Goal: Task Accomplishment & Management: Use online tool/utility

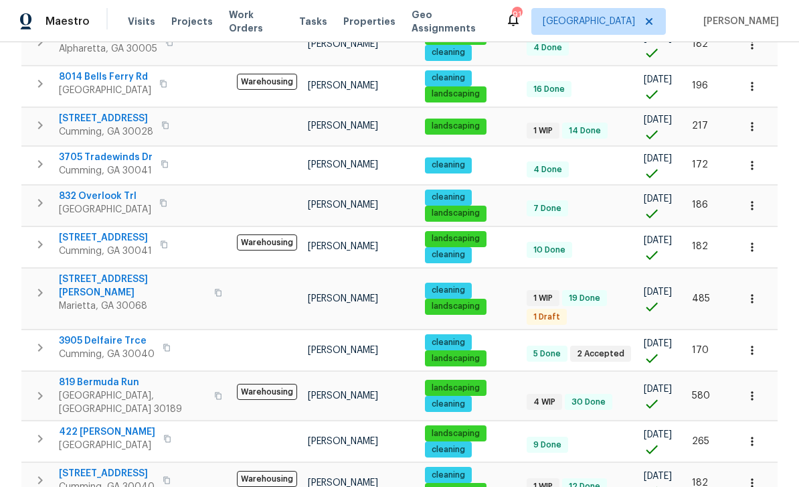
scroll to position [291, 0]
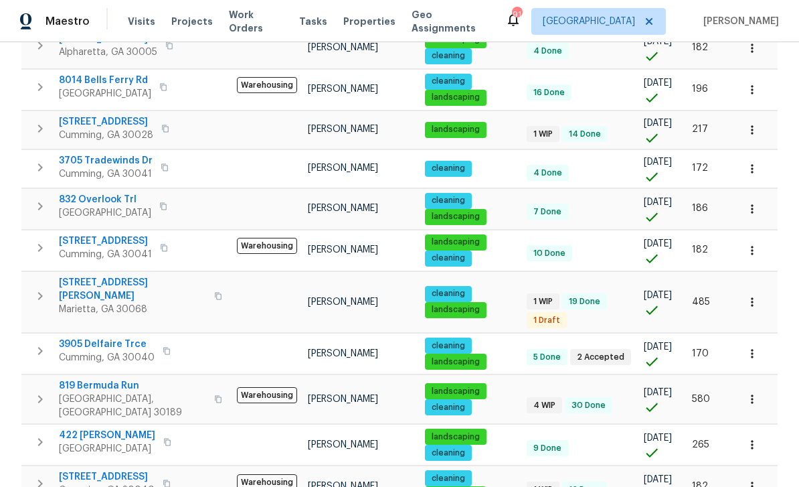
click at [37, 159] on icon "button" at bounding box center [40, 167] width 16 height 16
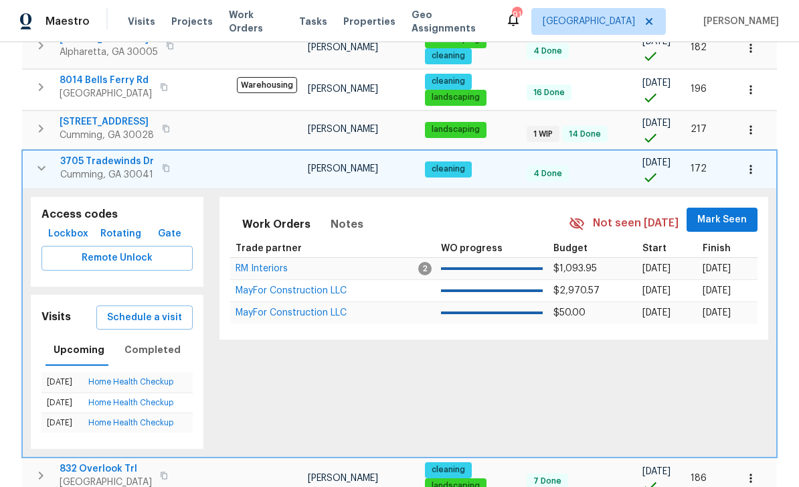
click at [758, 163] on icon "button" at bounding box center [750, 169] width 13 height 13
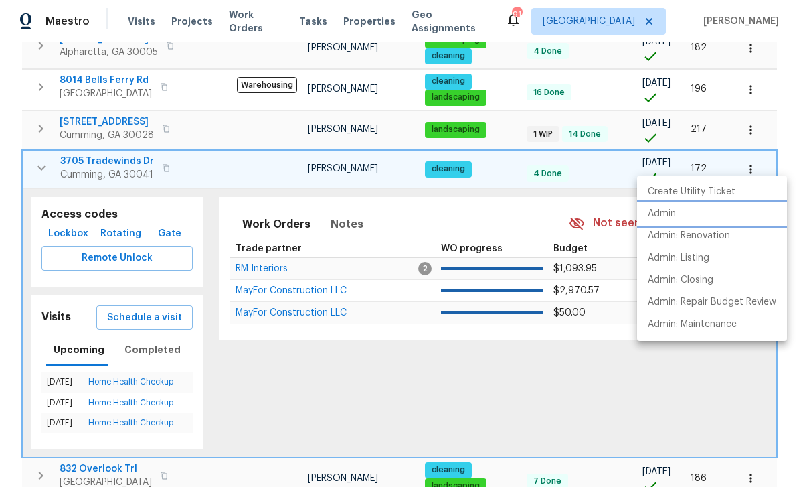
click at [663, 214] on p "Admin" at bounding box center [662, 214] width 28 height 14
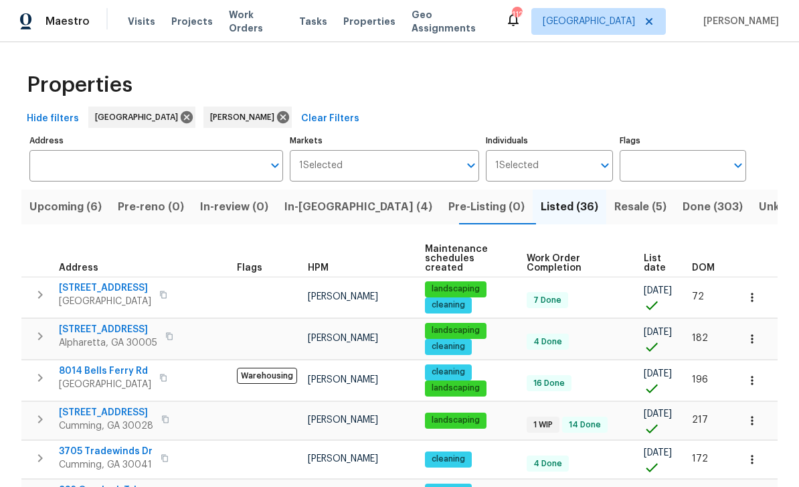
click at [725, 1] on div "Maestro Visits Projects Work Orders Tasks Properties Geo Assignments 112 Atlant…" at bounding box center [399, 21] width 799 height 42
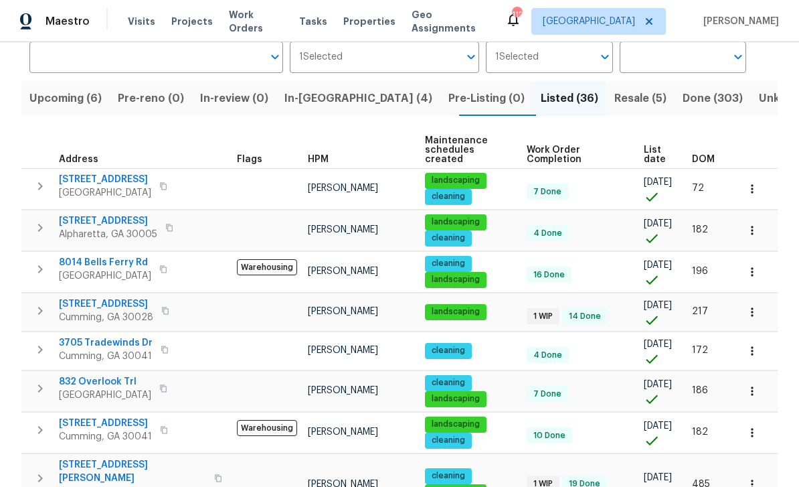
scroll to position [106, 0]
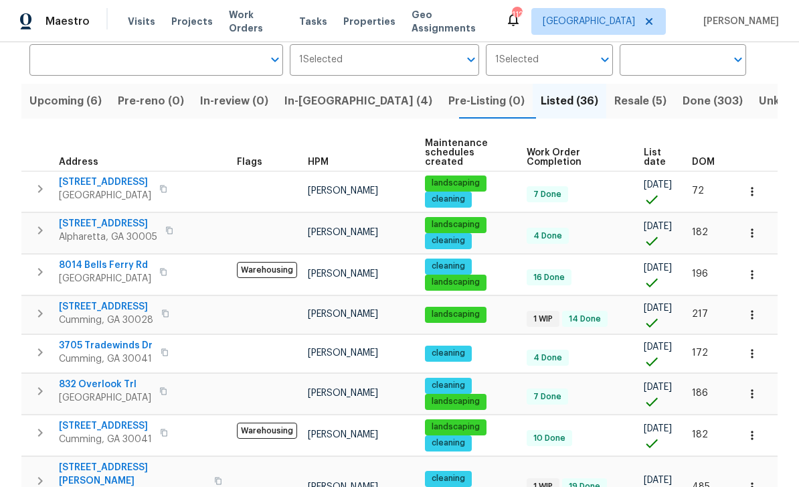
click at [163, 348] on icon "button" at bounding box center [165, 352] width 8 height 8
click at [161, 348] on icon "button" at bounding box center [164, 351] width 7 height 7
click at [94, 341] on span "3705 Tradewinds Dr" at bounding box center [106, 345] width 94 height 13
click at [757, 347] on icon "button" at bounding box center [752, 353] width 13 height 13
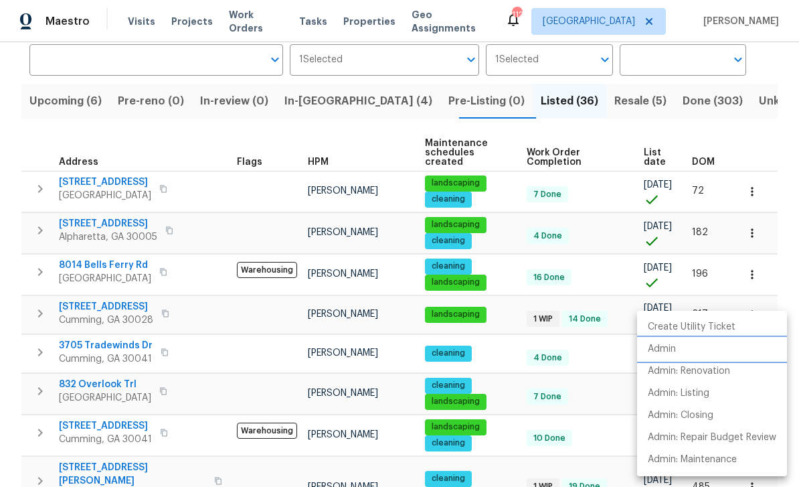
click at [664, 350] on p "Admin" at bounding box center [662, 349] width 28 height 14
click at [74, 272] on div at bounding box center [399, 243] width 799 height 487
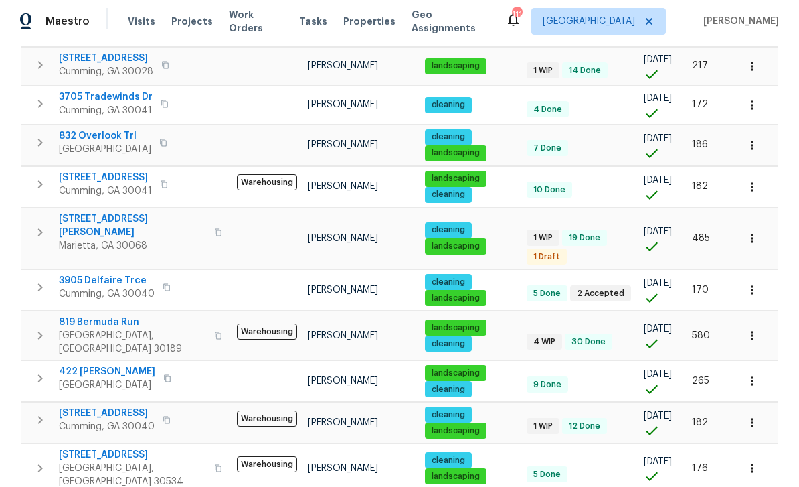
scroll to position [353, 0]
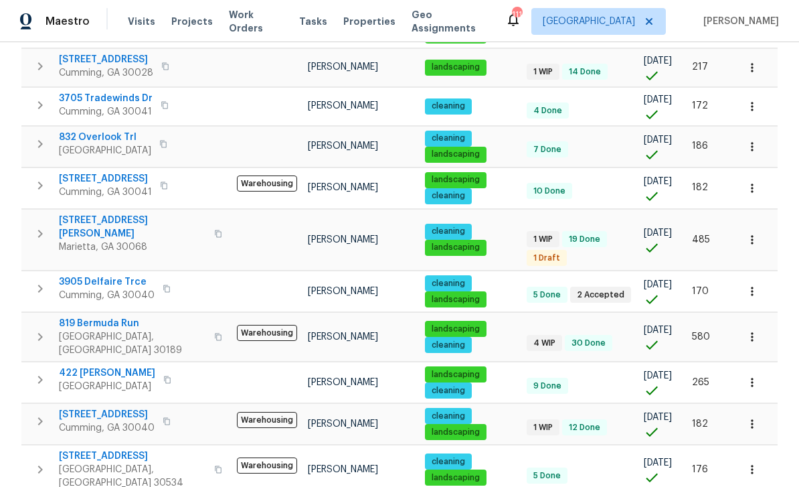
click at [753, 333] on icon "button" at bounding box center [752, 337] width 2 height 9
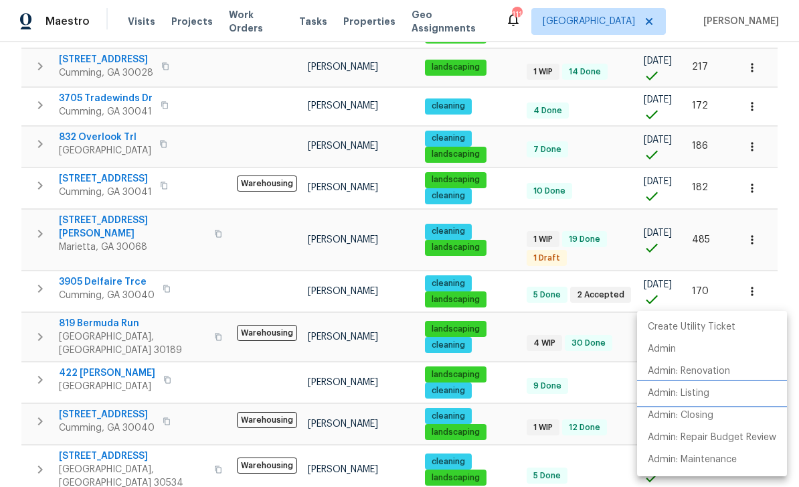
click at [695, 394] on p "Admin: Listing" at bounding box center [679, 393] width 62 height 14
click at [21, 187] on div at bounding box center [399, 243] width 799 height 487
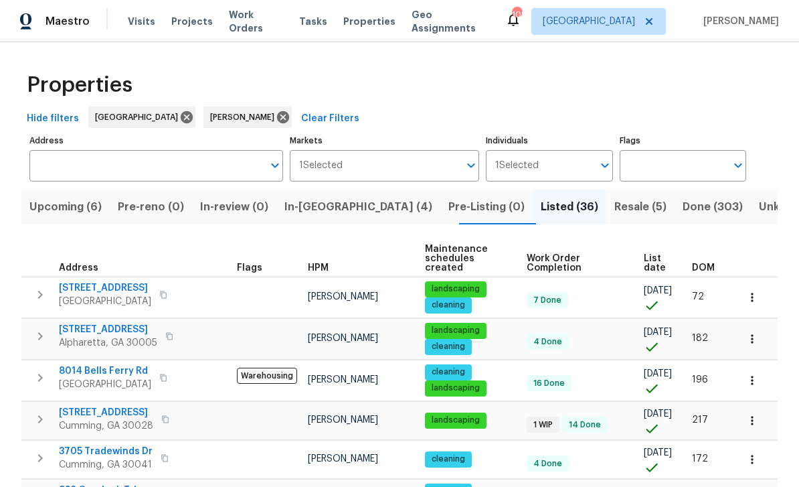
scroll to position [0, 0]
click at [328, 205] on span "In-reno (4)" at bounding box center [359, 206] width 148 height 19
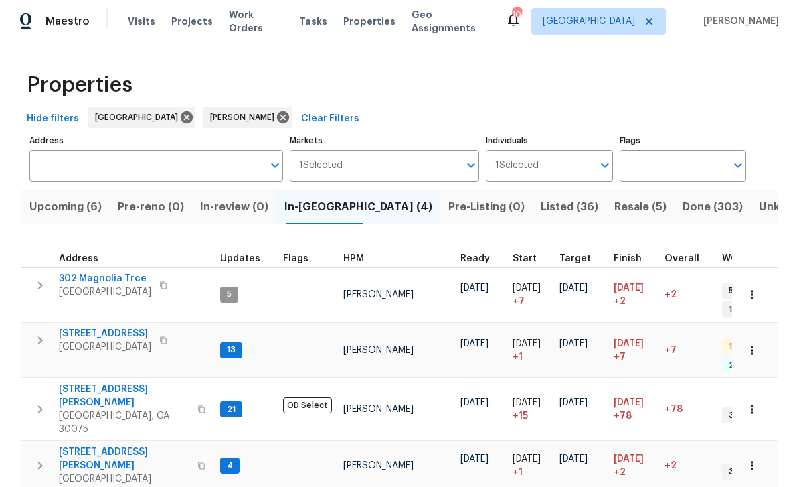
click at [87, 327] on span "[STREET_ADDRESS]" at bounding box center [105, 333] width 92 height 13
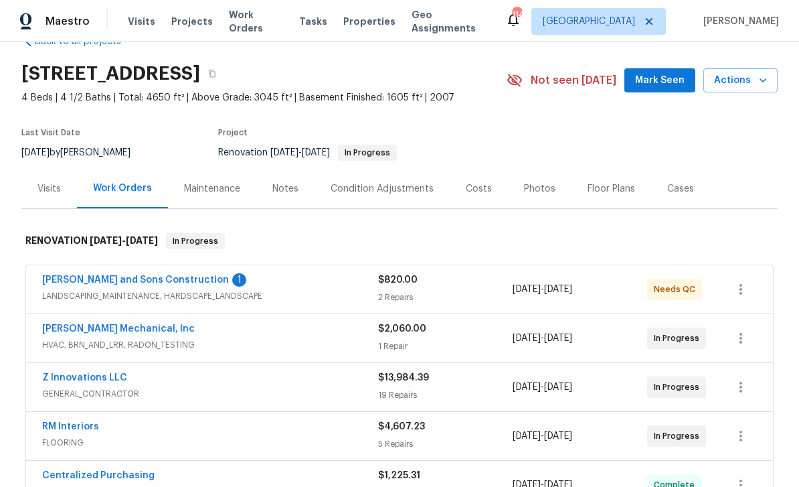
scroll to position [35, 0]
click at [75, 283] on link "[PERSON_NAME] and Sons Construction" at bounding box center [135, 278] width 187 height 9
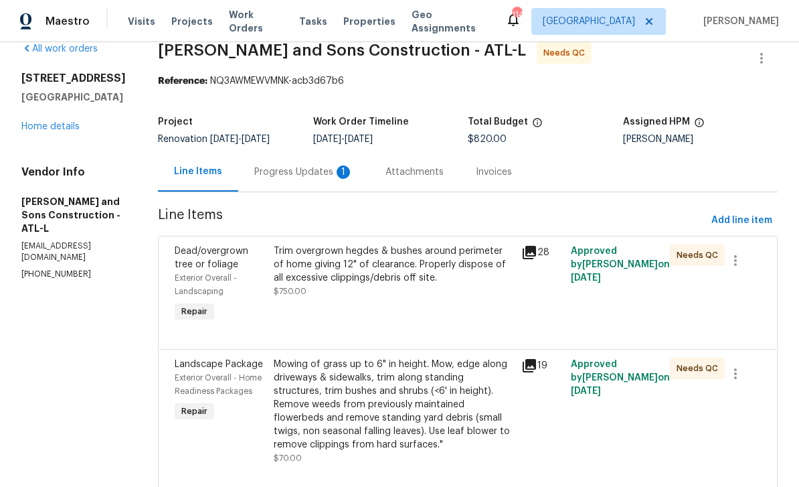
scroll to position [21, 0]
click at [178, 260] on span "Dead/overgrown tree or foliage" at bounding box center [212, 258] width 74 height 23
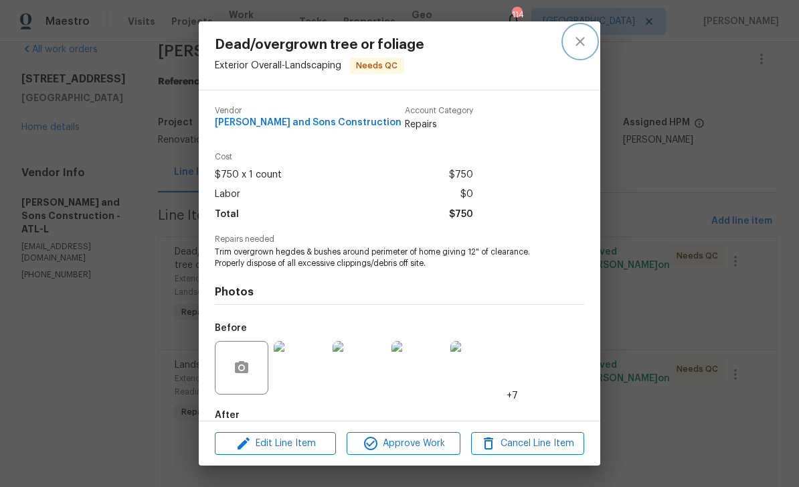
click at [582, 47] on icon "close" at bounding box center [580, 41] width 16 height 16
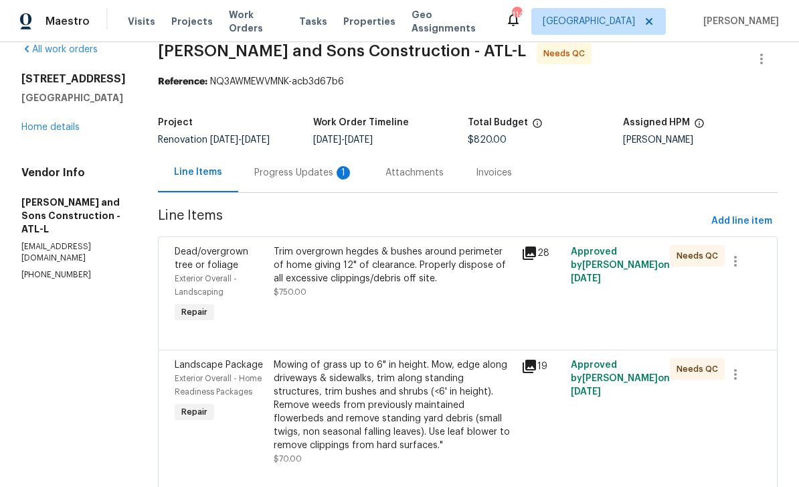
click at [255, 171] on div "Progress Updates 1" at bounding box center [303, 172] width 99 height 13
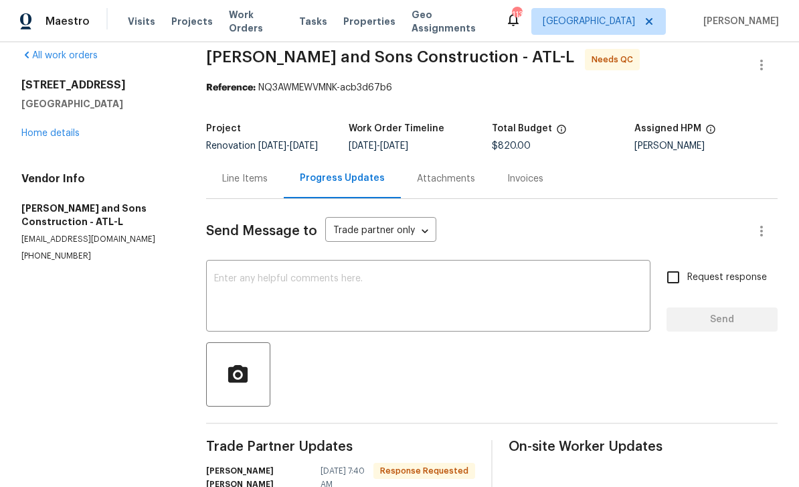
scroll to position [19, 0]
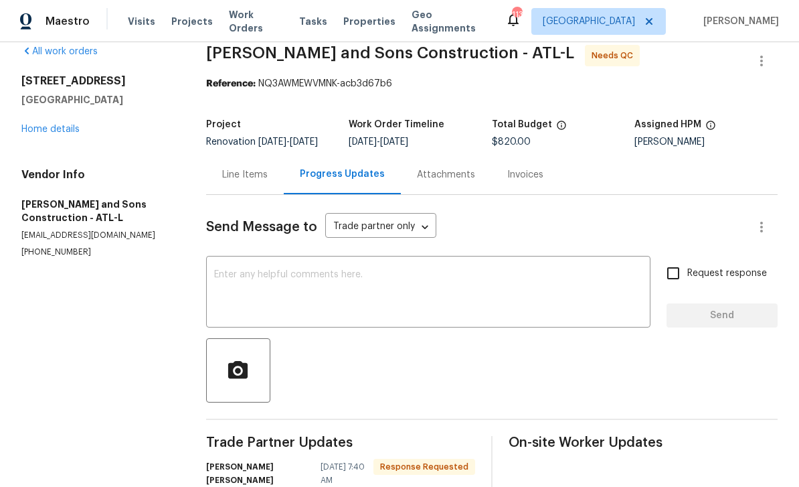
click at [244, 181] on div "Line Items" at bounding box center [245, 174] width 46 height 13
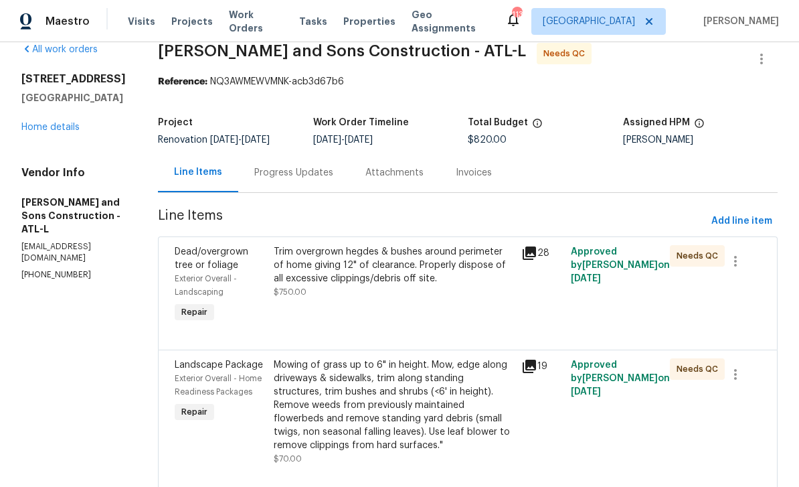
scroll to position [43, 0]
click at [743, 213] on span "Add line item" at bounding box center [742, 221] width 61 height 17
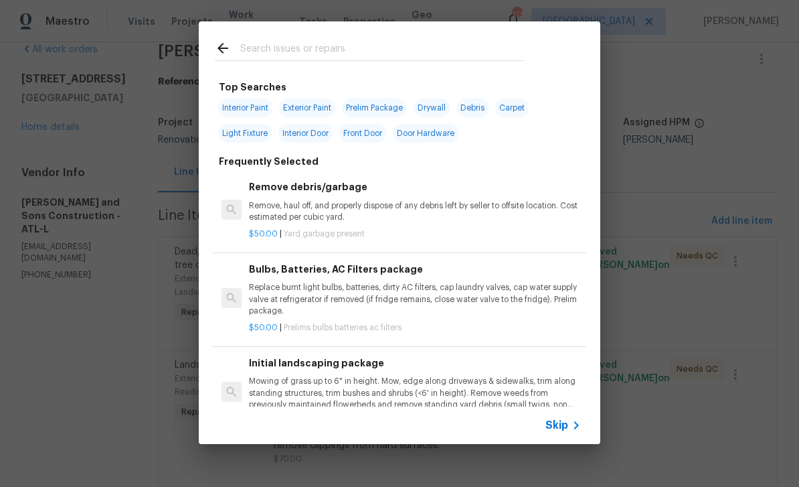
click at [267, 51] on input "text" at bounding box center [382, 50] width 284 height 20
type input "Mulch"
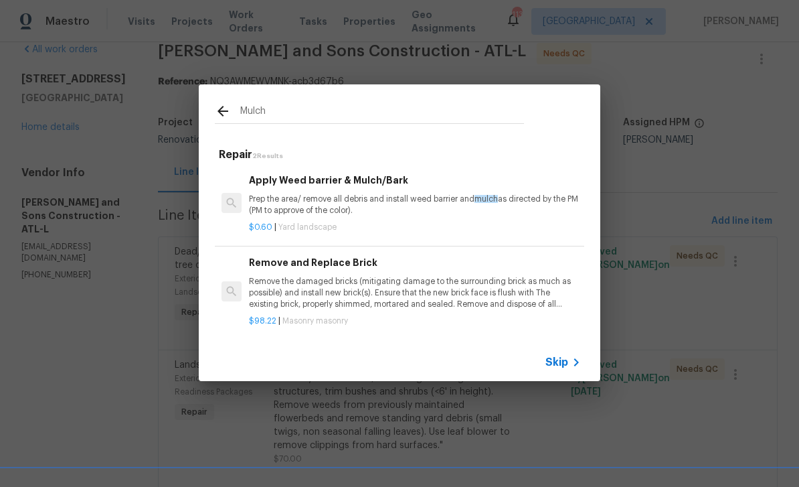
click at [281, 179] on h6 "Apply Weed barrier & Mulch/Bark" at bounding box center [415, 180] width 332 height 15
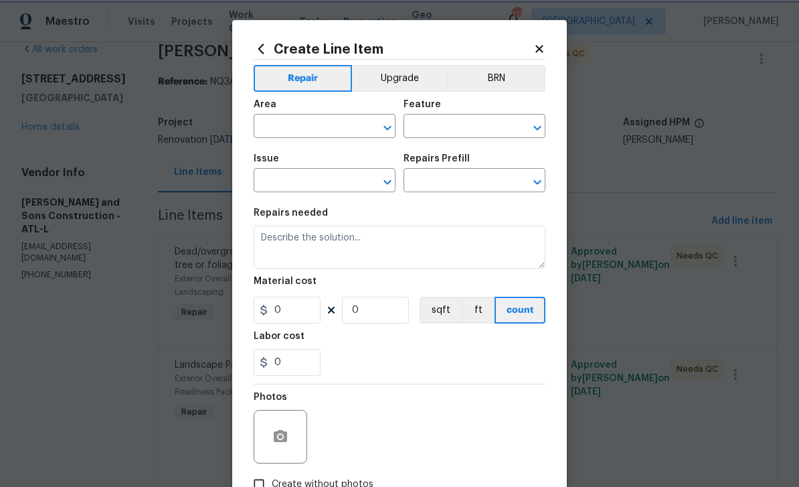
type input "Landscaping"
type input "Apply Weed barrier & Mulch/Bark $0.60"
type textarea "Prep the area/ remove all debris and install weed barrier and mulch as directed…"
type input "0.6"
type input "1"
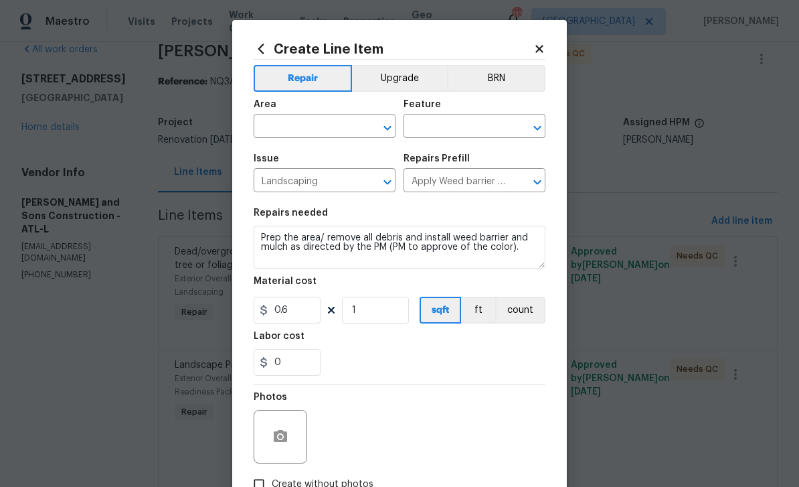
click at [274, 121] on input "text" at bounding box center [306, 127] width 104 height 21
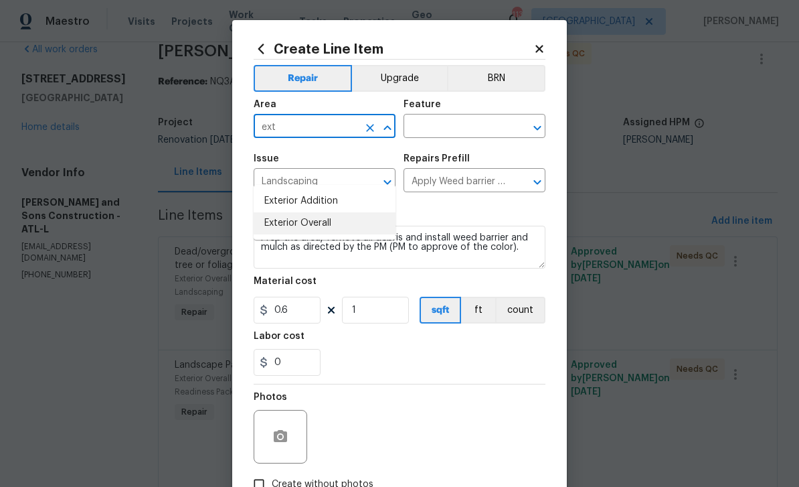
click at [281, 212] on li "Exterior Overall" at bounding box center [325, 223] width 142 height 22
type input "Exterior Overall"
click at [484, 127] on input "text" at bounding box center [456, 127] width 104 height 21
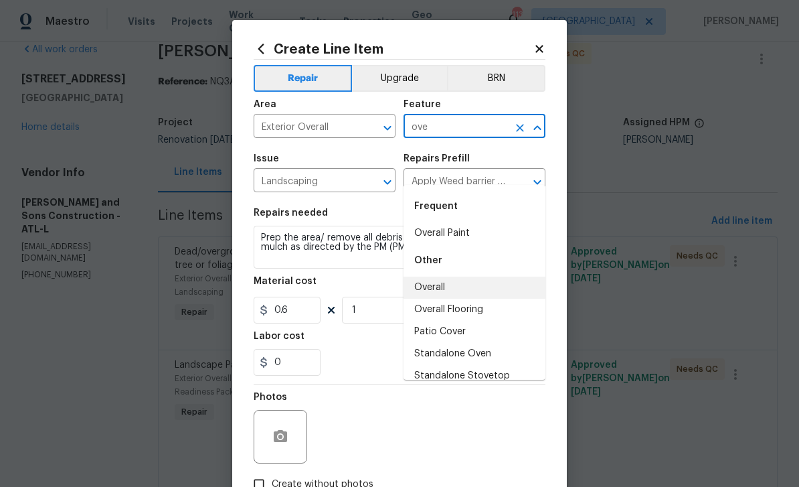
click at [436, 276] on li "Overall" at bounding box center [475, 287] width 142 height 22
type input "Overall"
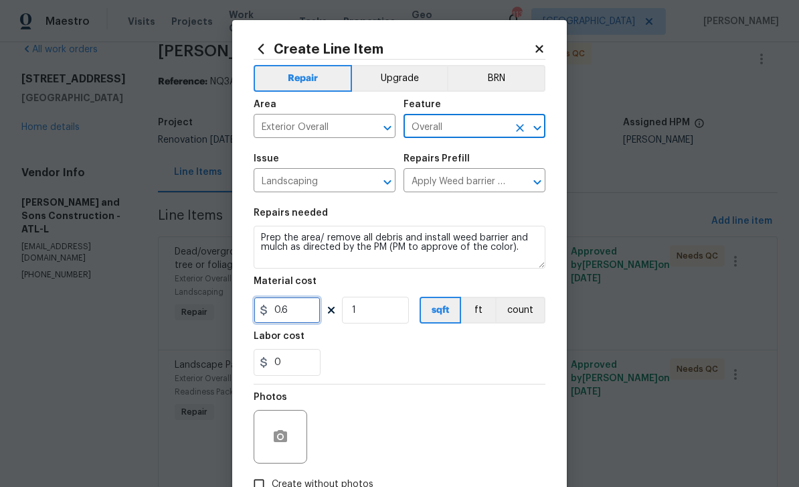
click at [301, 308] on input "0.6" at bounding box center [287, 310] width 67 height 27
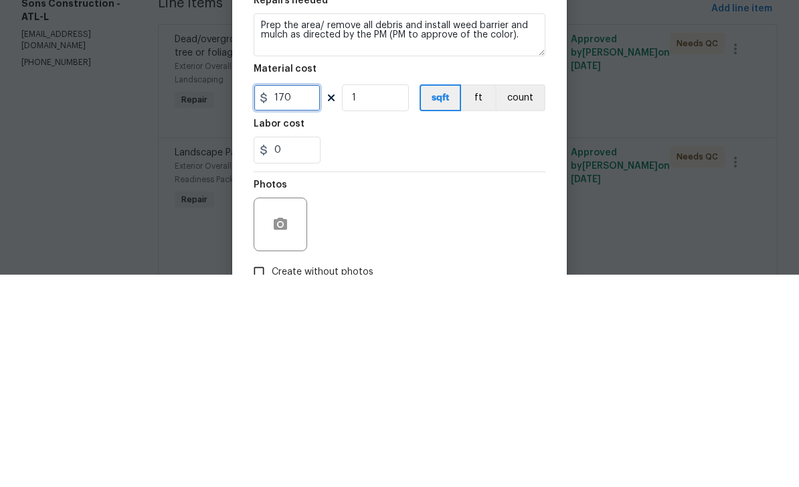
type input "170"
click at [277, 349] on input "0" at bounding box center [287, 362] width 67 height 27
click at [357, 349] on div "190" at bounding box center [400, 362] width 292 height 27
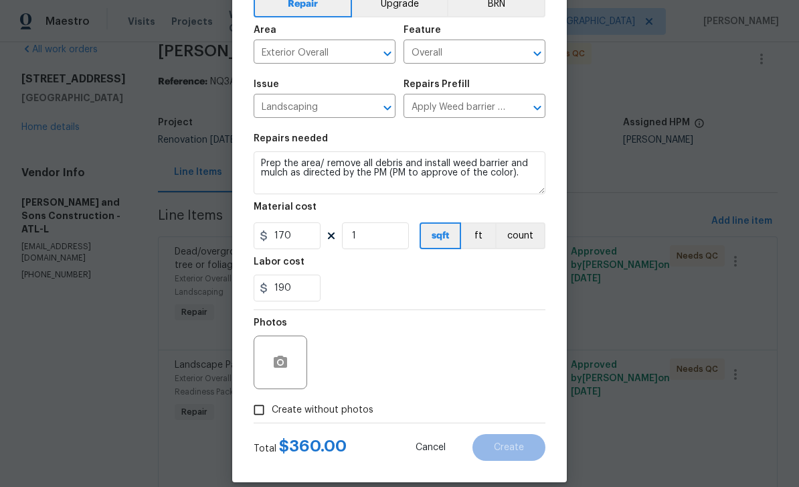
scroll to position [72, 0]
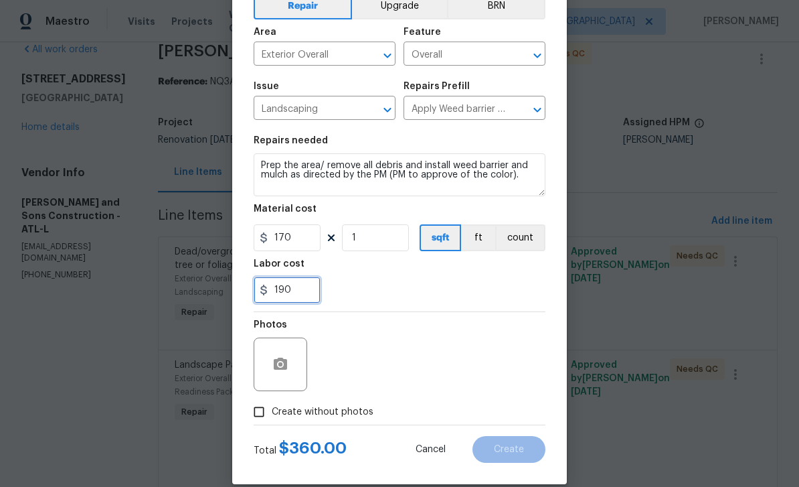
click at [302, 294] on input "190" at bounding box center [287, 289] width 67 height 27
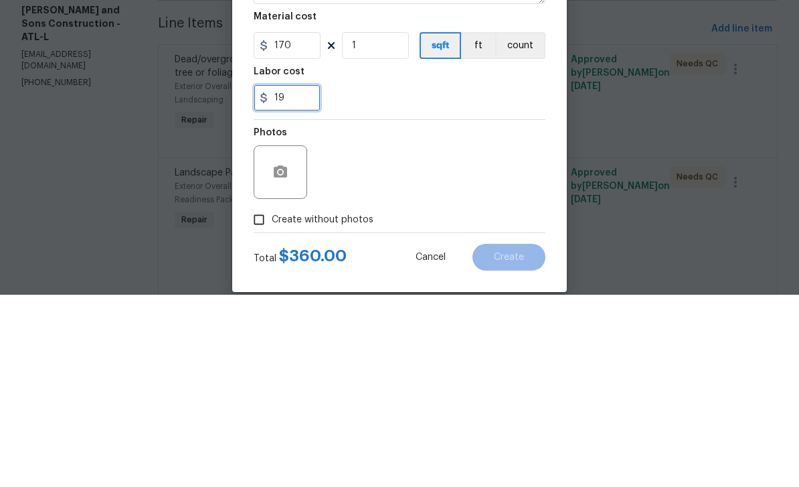
type input "1"
click at [295, 224] on input "170" at bounding box center [287, 237] width 67 height 27
type input "0"
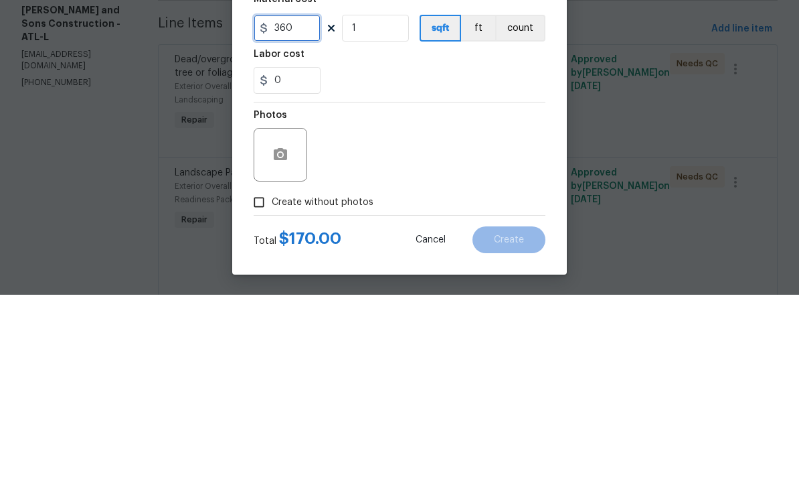
scroll to position [92, 0]
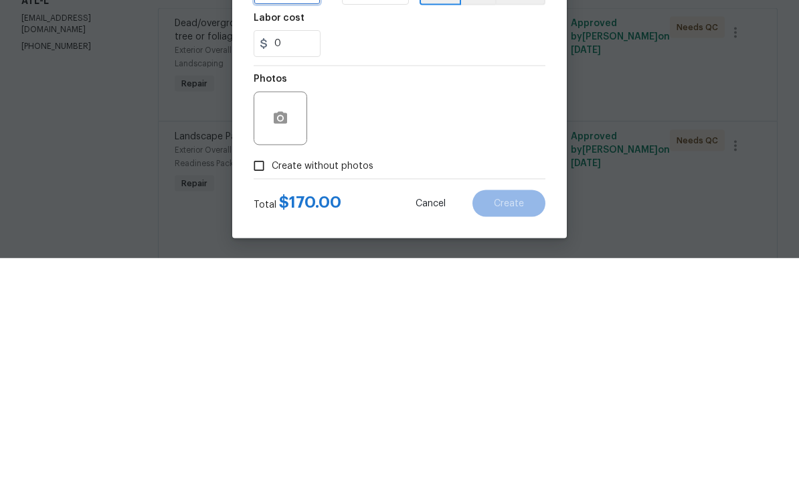
type input "360"
click at [262, 382] on input "Create without photos" at bounding box center [258, 394] width 25 height 25
checkbox input "true"
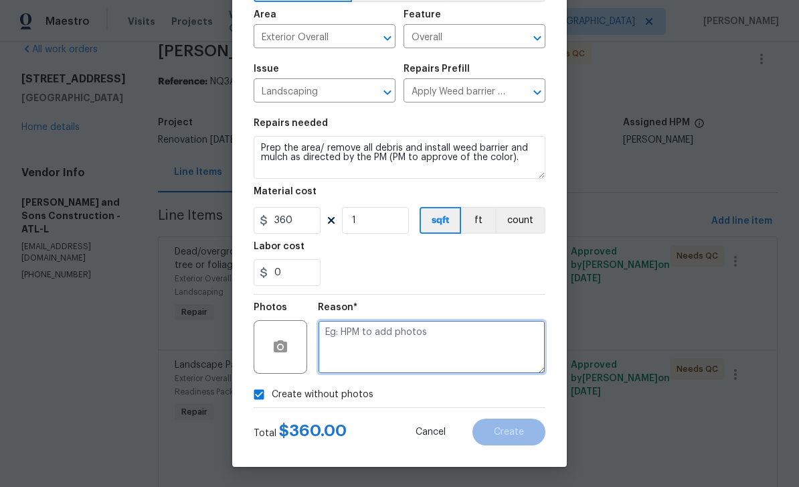
click at [344, 334] on textarea at bounding box center [432, 347] width 228 height 54
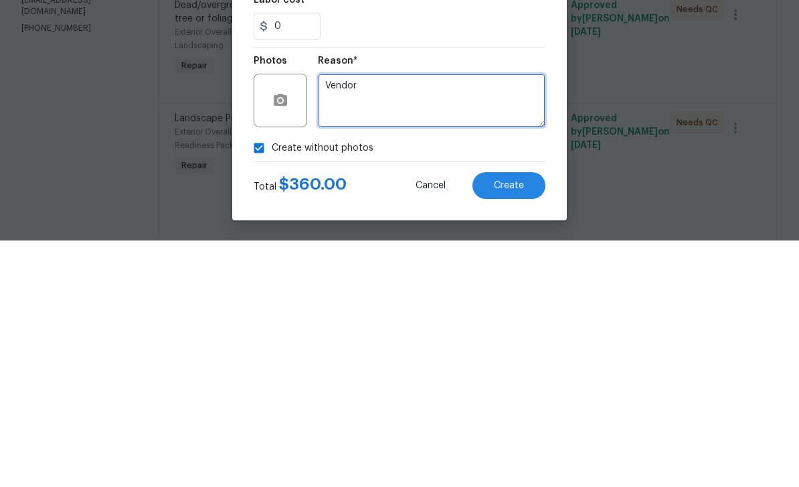
type textarea "Vendor"
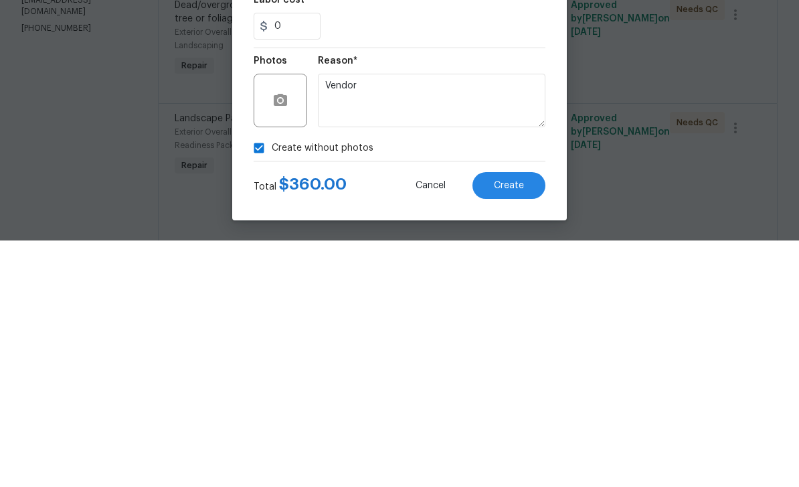
click at [514, 427] on span "Create" at bounding box center [509, 432] width 30 height 10
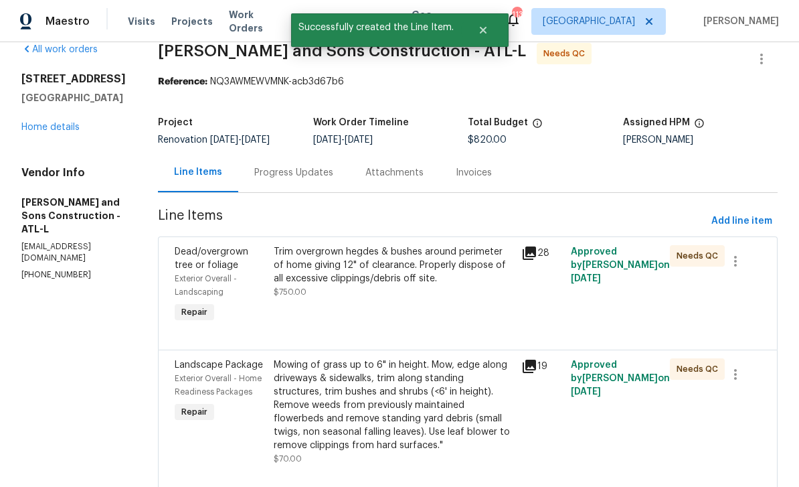
scroll to position [0, 0]
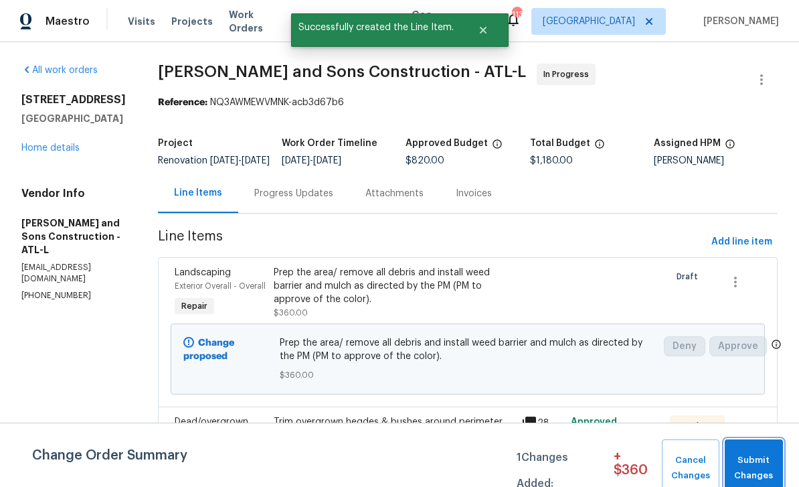
click at [763, 468] on span "Submit Changes" at bounding box center [754, 468] width 45 height 31
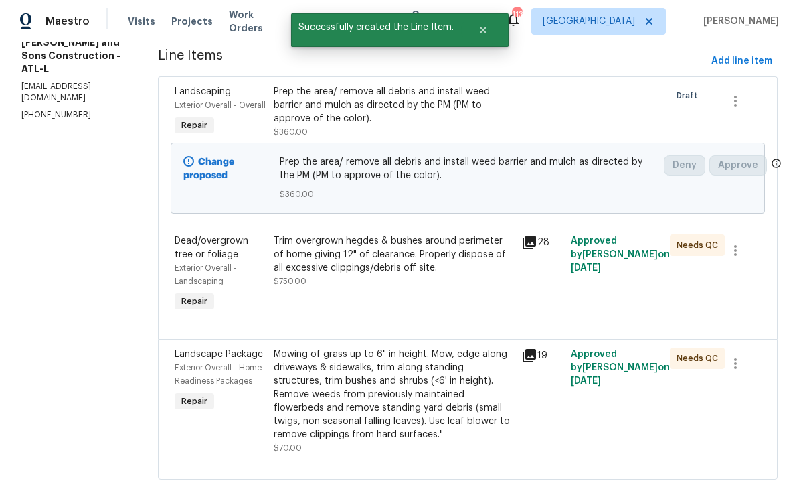
scroll to position [180, 0]
click at [179, 273] on div "Exterior Overall - Landscaping" at bounding box center [220, 275] width 91 height 27
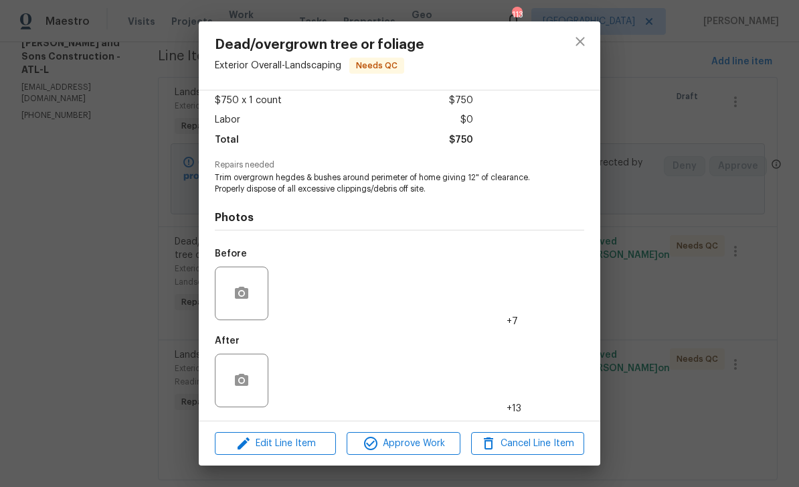
scroll to position [77, 0]
click at [311, 385] on img at bounding box center [301, 380] width 54 height 54
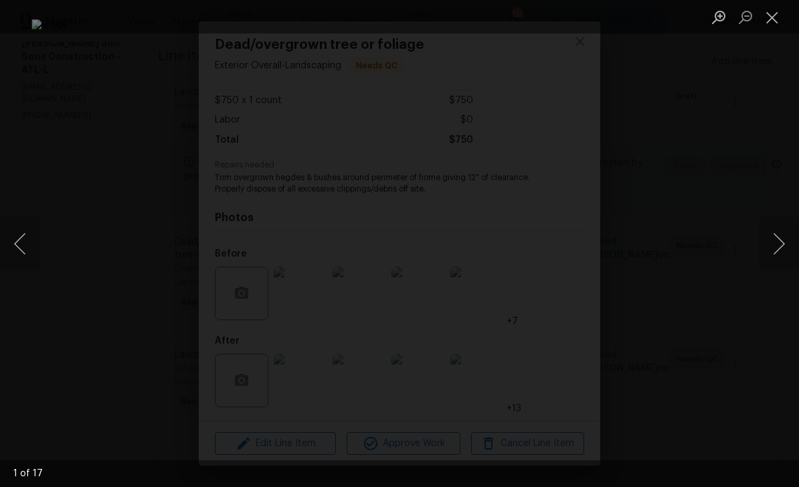
click at [777, 242] on button "Next image" at bounding box center [779, 244] width 40 height 54
click at [779, 246] on button "Next image" at bounding box center [779, 244] width 40 height 54
click at [778, 240] on button "Next image" at bounding box center [779, 244] width 40 height 54
click at [778, 242] on button "Next image" at bounding box center [779, 244] width 40 height 54
click at [777, 244] on button "Next image" at bounding box center [779, 244] width 40 height 54
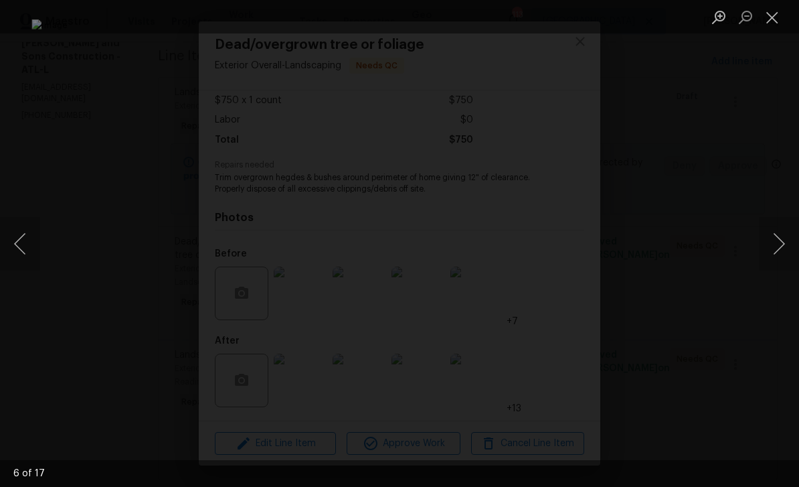
click at [781, 246] on button "Next image" at bounding box center [779, 244] width 40 height 54
click at [783, 243] on button "Next image" at bounding box center [779, 244] width 40 height 54
click at [781, 242] on button "Next image" at bounding box center [779, 244] width 40 height 54
click at [783, 242] on button "Next image" at bounding box center [779, 244] width 40 height 54
click at [29, 243] on button "Previous image" at bounding box center [20, 244] width 40 height 54
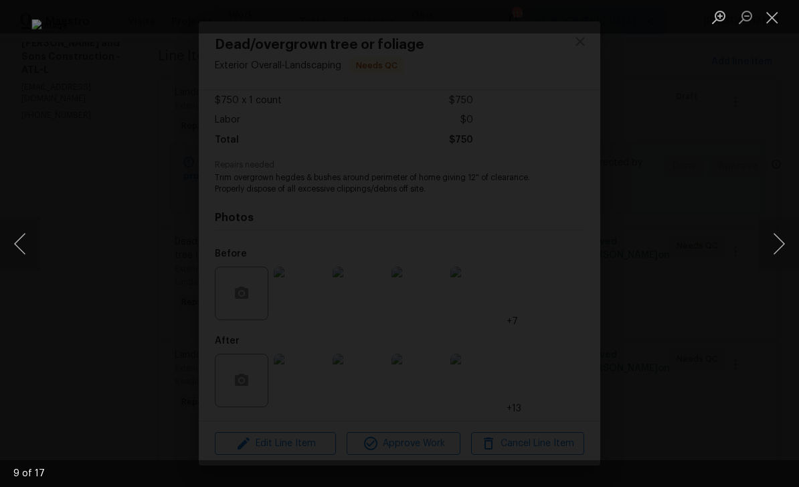
click at [778, 245] on button "Next image" at bounding box center [779, 244] width 40 height 54
click at [781, 242] on button "Next image" at bounding box center [779, 244] width 40 height 54
click at [781, 241] on button "Next image" at bounding box center [779, 244] width 40 height 54
click at [782, 244] on button "Next image" at bounding box center [779, 244] width 40 height 54
click at [783, 244] on button "Next image" at bounding box center [779, 244] width 40 height 54
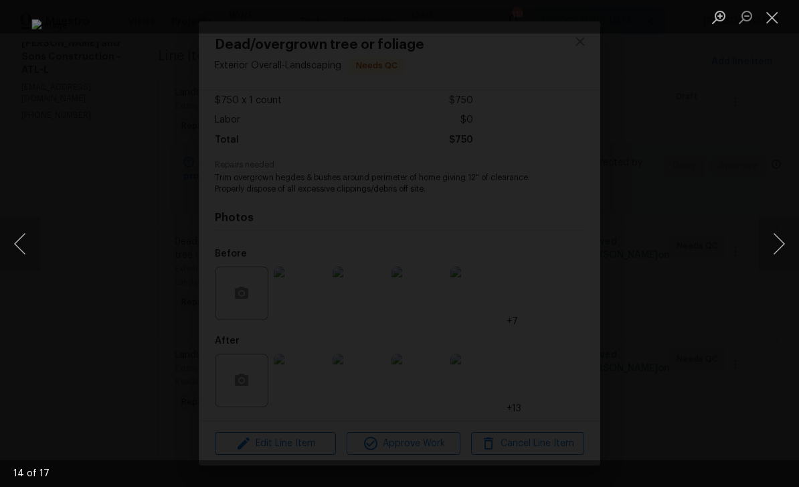
click at [784, 244] on button "Next image" at bounding box center [779, 244] width 40 height 54
click at [784, 243] on button "Next image" at bounding box center [779, 244] width 40 height 54
click at [21, 238] on button "Previous image" at bounding box center [20, 244] width 40 height 54
click at [774, 258] on button "Next image" at bounding box center [779, 244] width 40 height 54
click at [780, 243] on button "Next image" at bounding box center [779, 244] width 40 height 54
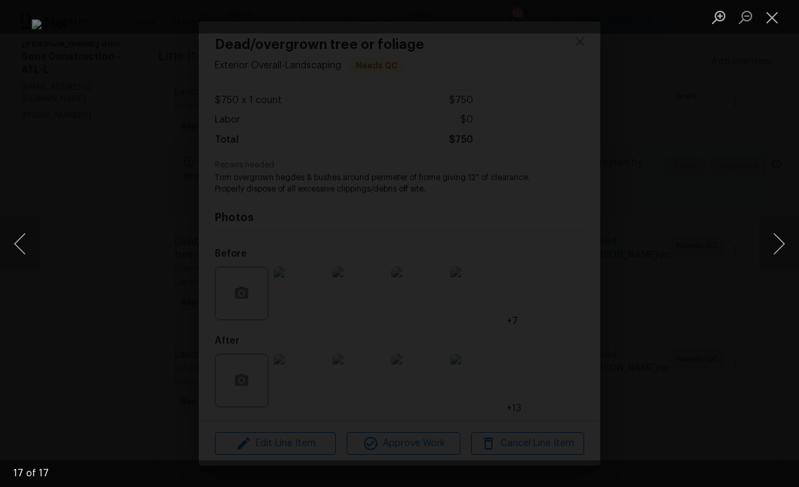
click at [781, 243] on button "Next image" at bounding box center [779, 244] width 40 height 54
click at [782, 242] on button "Next image" at bounding box center [779, 244] width 40 height 54
click at [768, 15] on button "Close lightbox" at bounding box center [772, 16] width 27 height 23
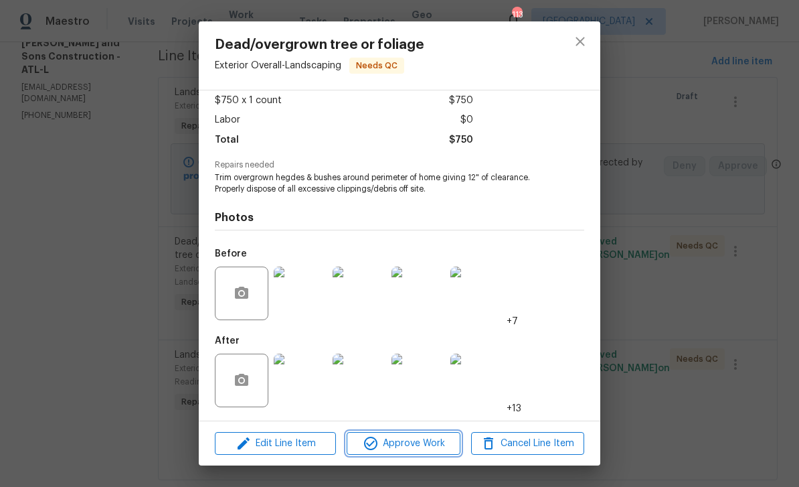
click at [422, 443] on span "Approve Work" at bounding box center [403, 443] width 105 height 17
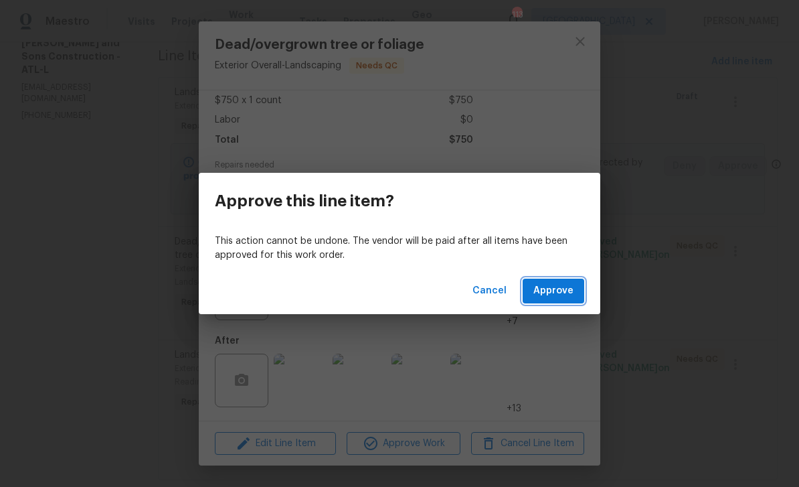
click at [560, 284] on span "Approve" at bounding box center [554, 291] width 40 height 17
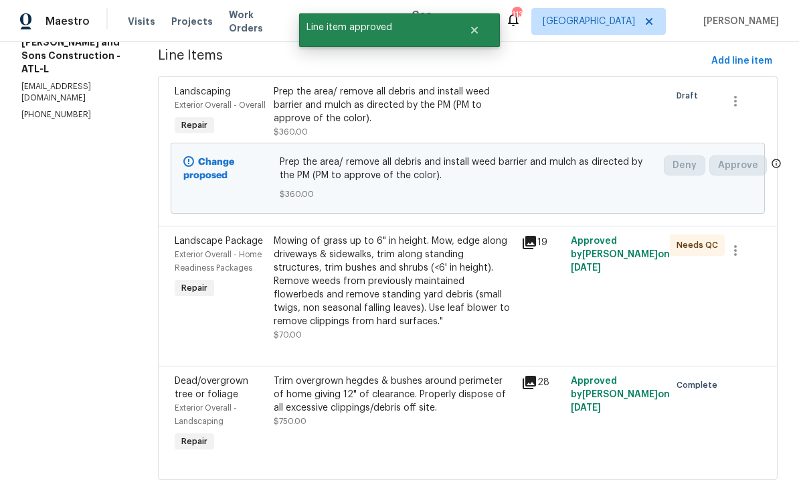
scroll to position [180, 0]
click at [191, 264] on span "Exterior Overall - Home Readiness Packages" at bounding box center [218, 261] width 87 height 21
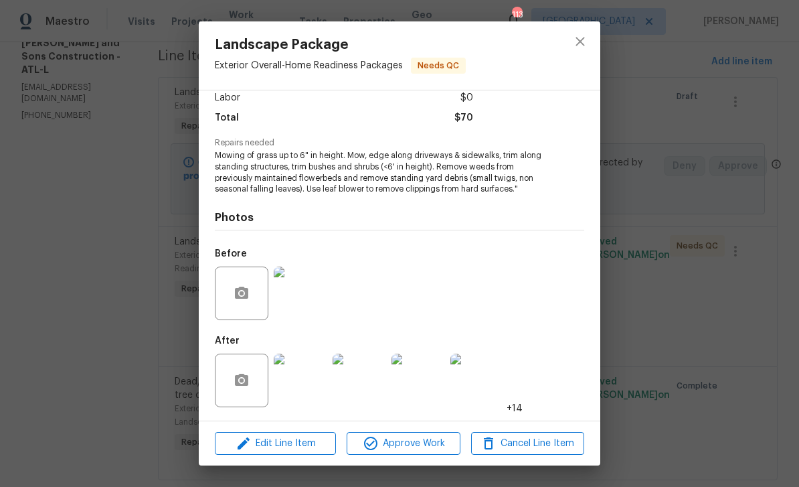
scroll to position [98, 0]
click at [309, 386] on img at bounding box center [301, 380] width 54 height 54
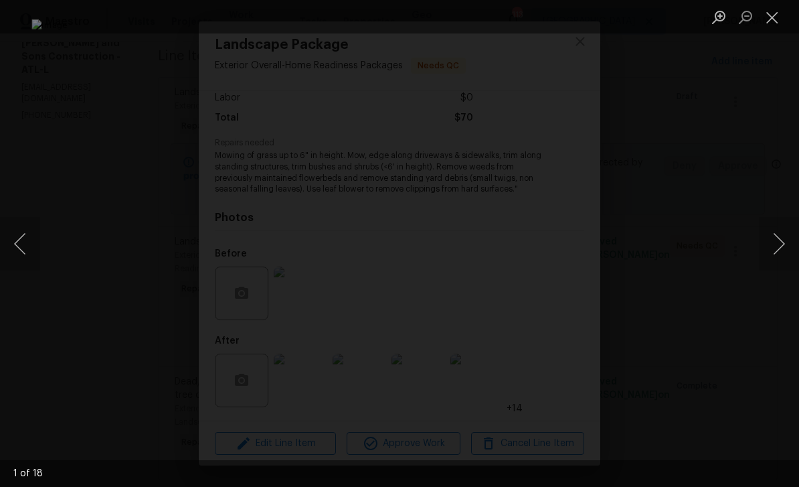
click at [781, 246] on button "Next image" at bounding box center [779, 244] width 40 height 54
click at [779, 243] on button "Next image" at bounding box center [779, 244] width 40 height 54
click at [778, 244] on button "Next image" at bounding box center [779, 244] width 40 height 54
click at [37, 242] on button "Previous image" at bounding box center [20, 244] width 40 height 54
click at [781, 244] on button "Next image" at bounding box center [779, 244] width 40 height 54
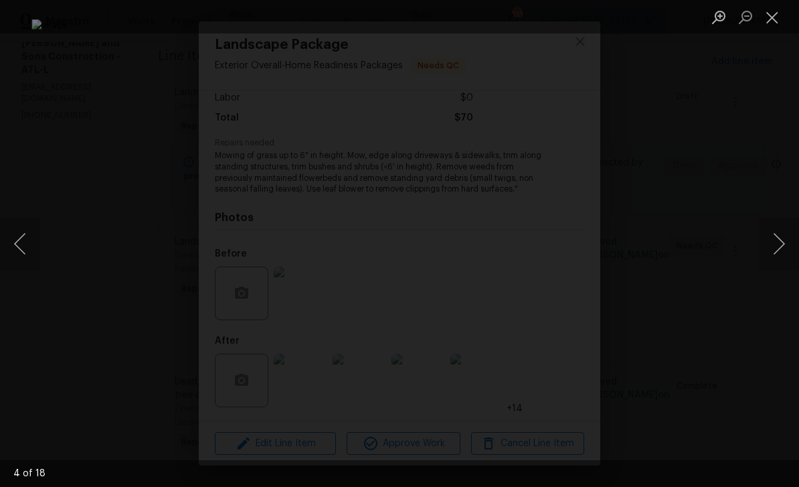
click at [781, 241] on button "Next image" at bounding box center [779, 244] width 40 height 54
click at [781, 242] on button "Next image" at bounding box center [779, 244] width 40 height 54
click at [779, 246] on button "Next image" at bounding box center [779, 244] width 40 height 54
click at [780, 246] on button "Next image" at bounding box center [779, 244] width 40 height 54
click at [781, 248] on button "Next image" at bounding box center [779, 244] width 40 height 54
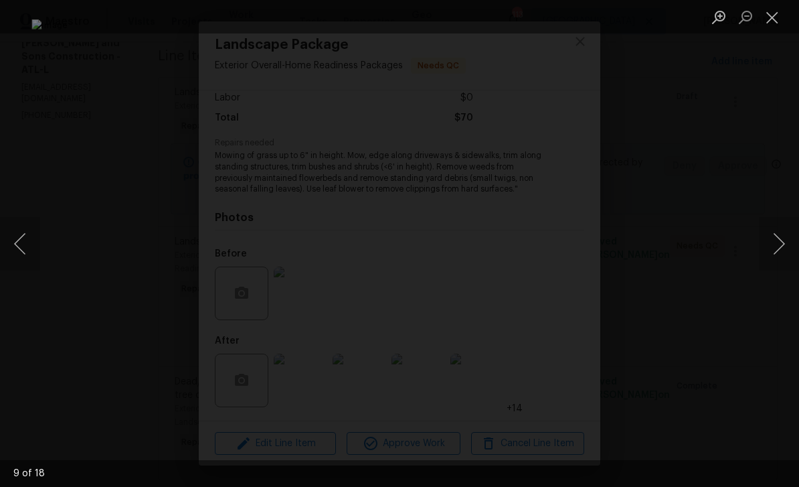
click at [781, 248] on button "Next image" at bounding box center [779, 244] width 40 height 54
click at [768, 232] on button "Next image" at bounding box center [779, 244] width 40 height 54
click at [772, 240] on button "Next image" at bounding box center [779, 244] width 40 height 54
click at [773, 240] on button "Next image" at bounding box center [779, 244] width 40 height 54
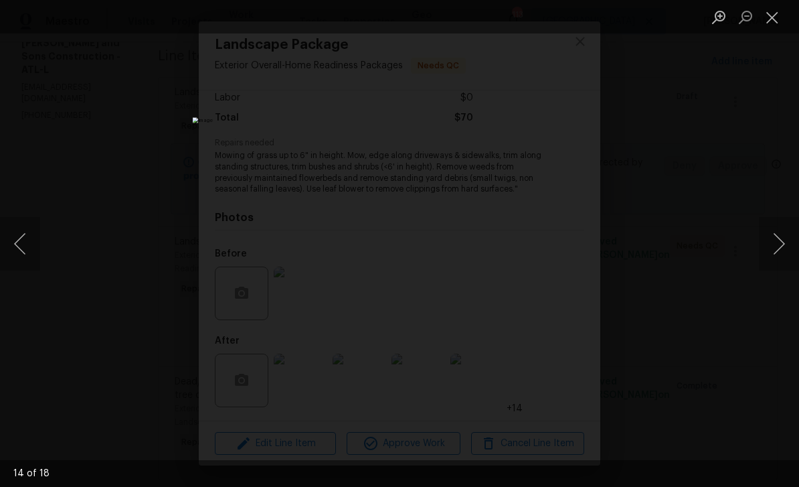
click at [773, 246] on button "Next image" at bounding box center [779, 244] width 40 height 54
click at [773, 2] on li "Lightbox" at bounding box center [772, 16] width 27 height 33
click at [775, 12] on button "Close lightbox" at bounding box center [772, 16] width 27 height 23
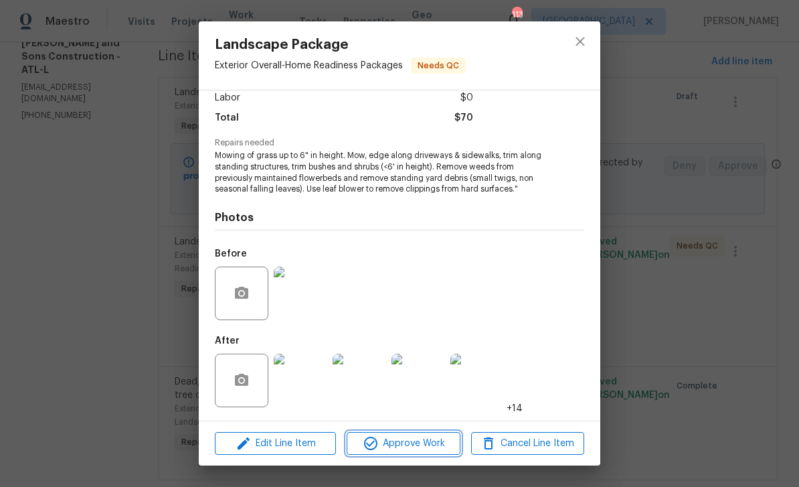
click at [427, 446] on span "Approve Work" at bounding box center [403, 443] width 105 height 17
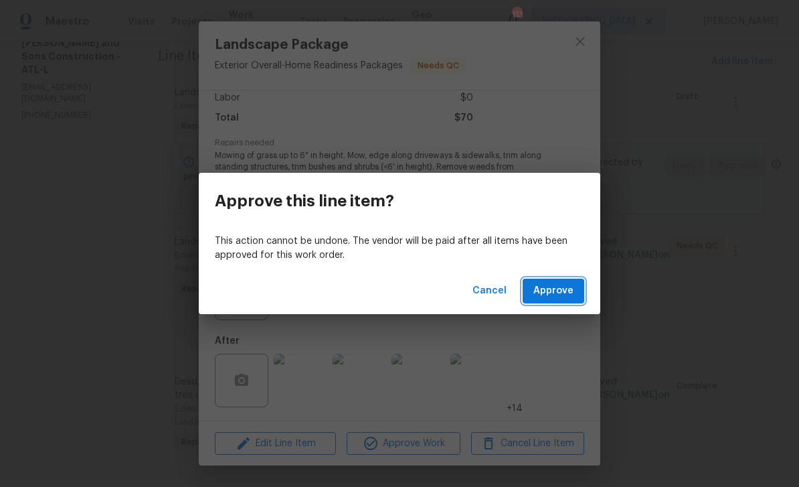
click at [565, 289] on span "Approve" at bounding box center [554, 291] width 40 height 17
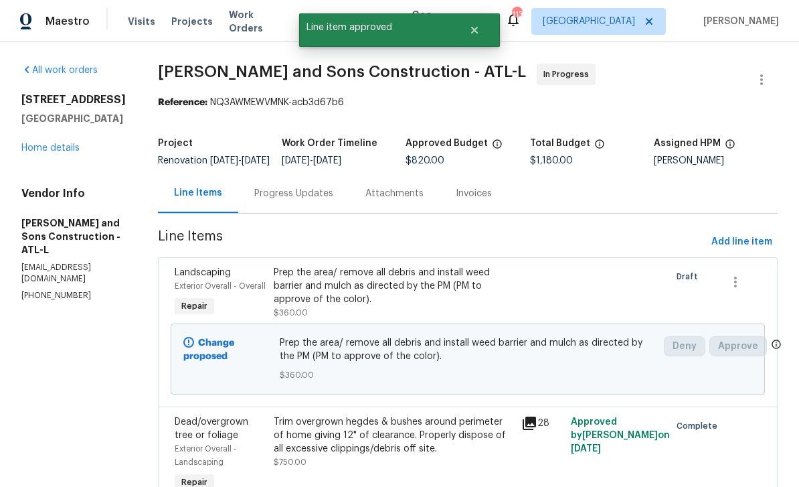
scroll to position [0, 0]
click at [254, 200] on div "Progress Updates" at bounding box center [293, 193] width 79 height 13
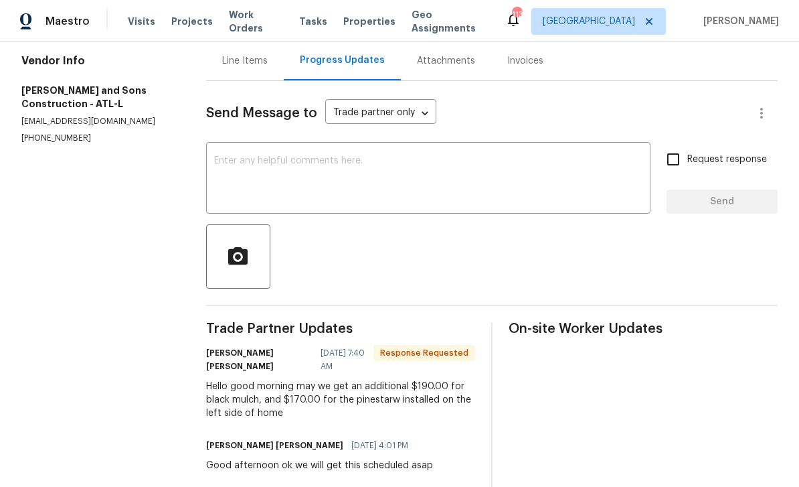
scroll to position [131, 0]
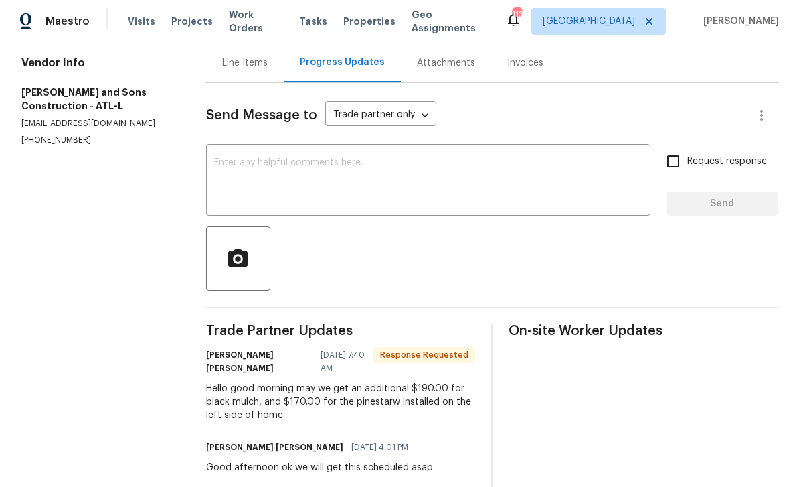
click at [236, 172] on textarea at bounding box center [428, 181] width 428 height 47
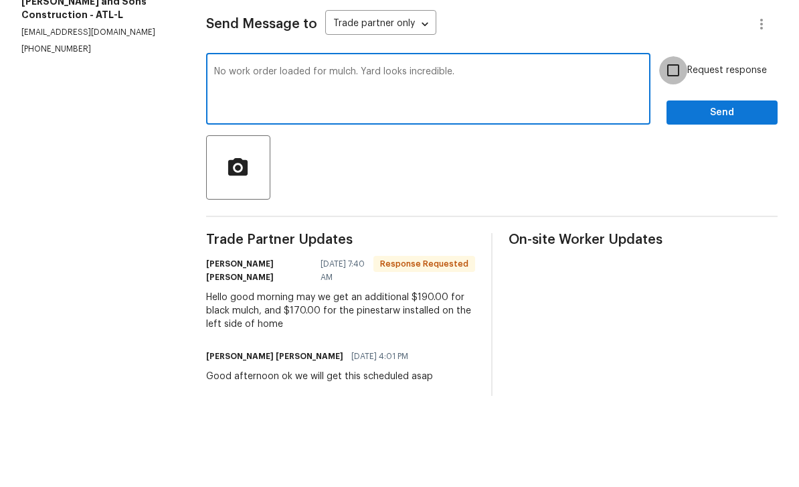
type textarea "No work order loaded for mulch. Yard looks incredible."
click at [679, 147] on input "Request response" at bounding box center [673, 161] width 28 height 28
checkbox input "true"
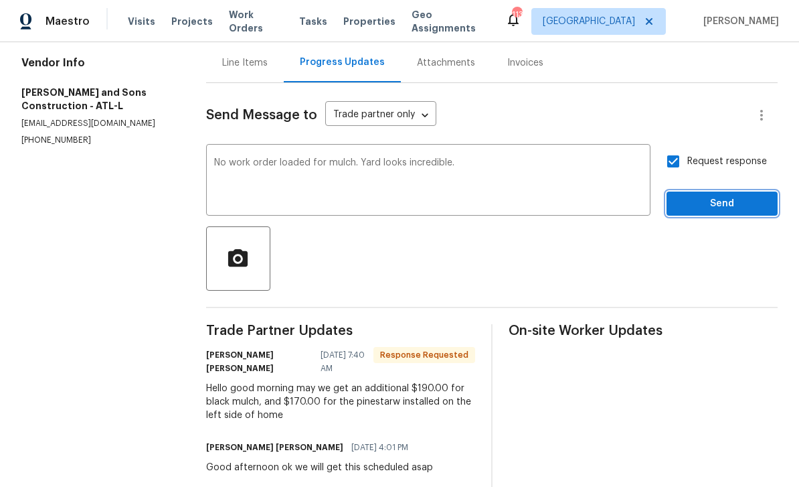
click at [718, 195] on span "Send" at bounding box center [722, 203] width 90 height 17
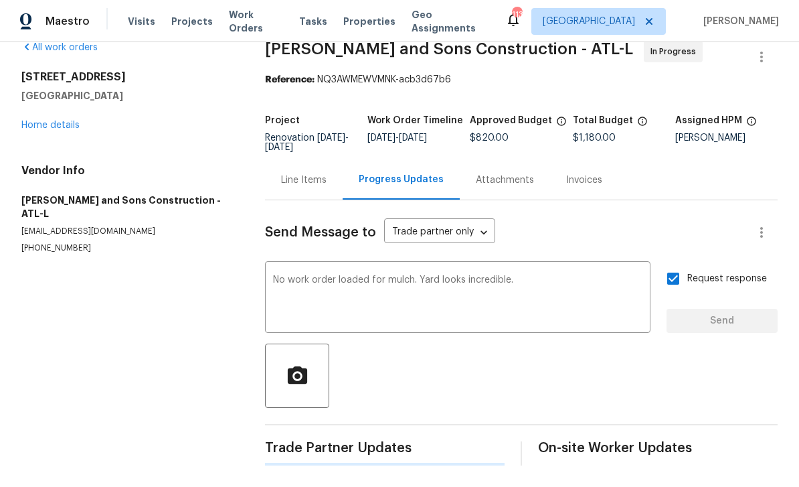
scroll to position [0, 0]
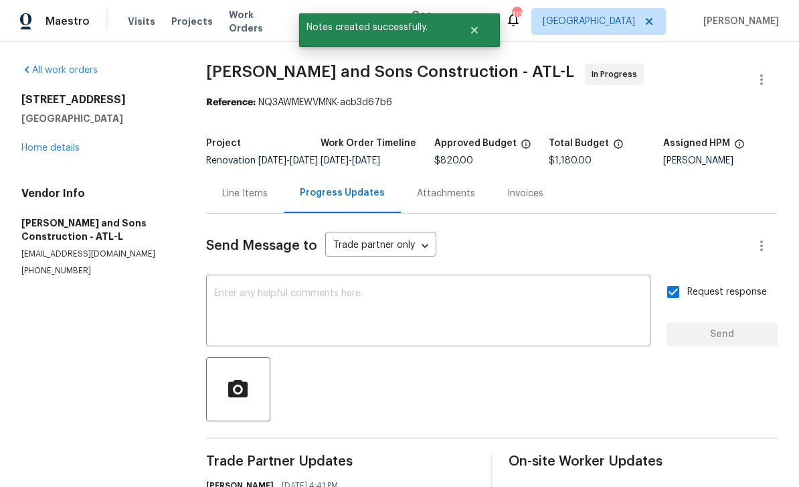
click at [46, 143] on link "Home details" at bounding box center [50, 147] width 58 height 9
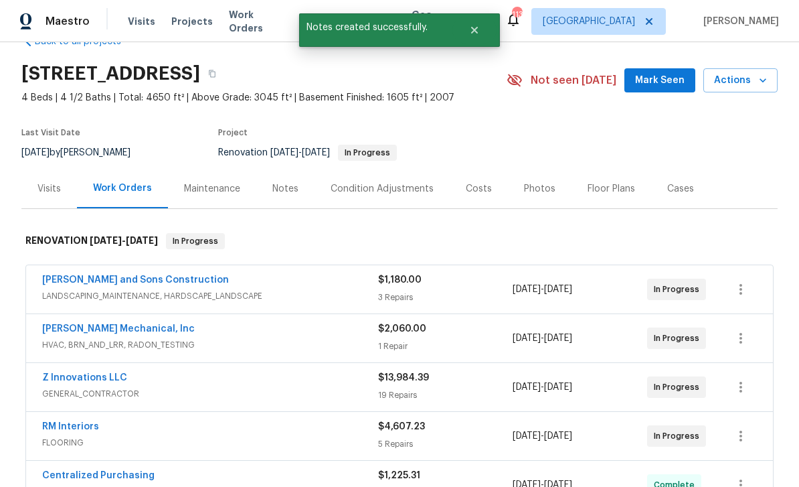
scroll to position [35, 0]
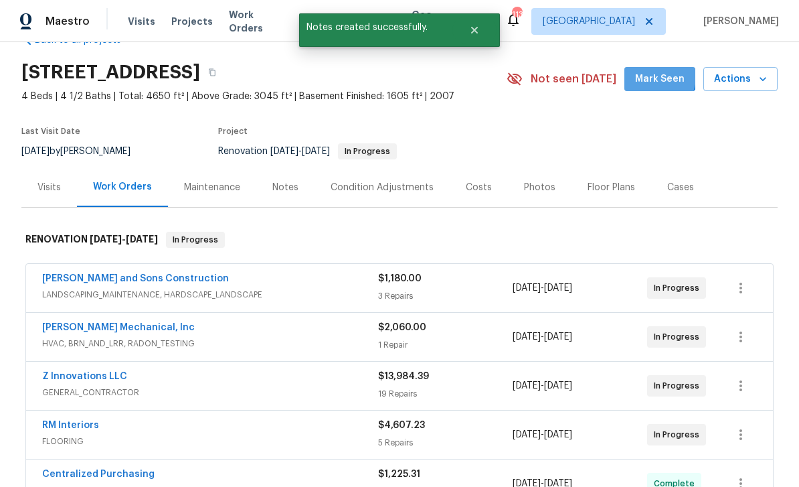
click at [662, 71] on span "Mark Seen" at bounding box center [660, 79] width 50 height 17
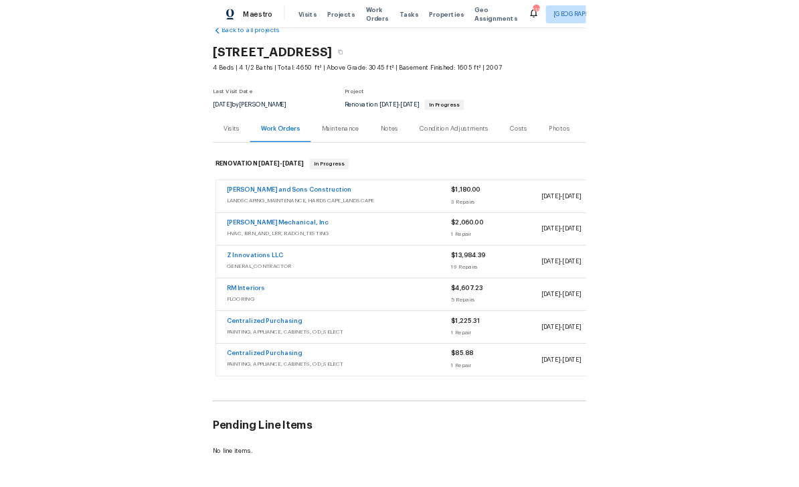
scroll to position [23, 0]
